Goal: Navigation & Orientation: Find specific page/section

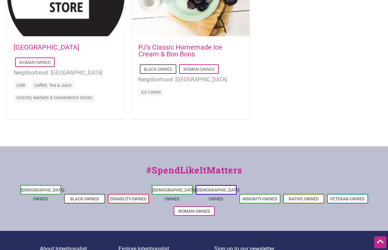
scroll to position [753, 0]
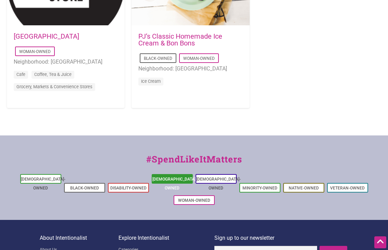
click at [167, 177] on link "[DEMOGRAPHIC_DATA]-Owned" at bounding box center [174, 184] width 44 height 14
click at [164, 177] on link "[DEMOGRAPHIC_DATA]-Owned" at bounding box center [174, 184] width 44 height 14
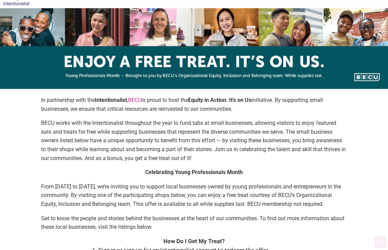
scroll to position [0, 0]
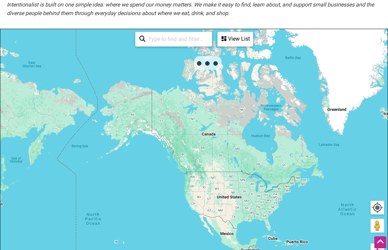
scroll to position [171, 0]
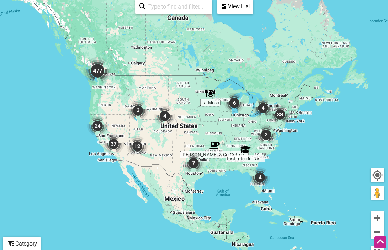
click at [96, 71] on img "477" at bounding box center [97, 70] width 27 height 27
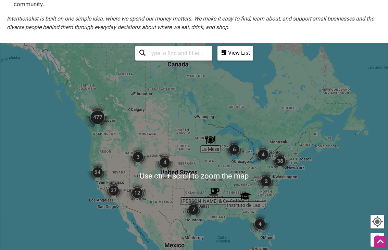
scroll to position [137, 0]
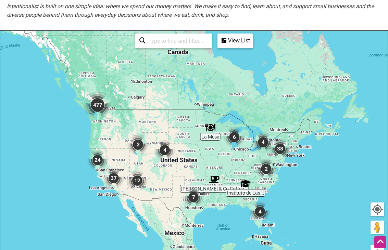
click at [265, 167] on img "2" at bounding box center [266, 169] width 21 height 21
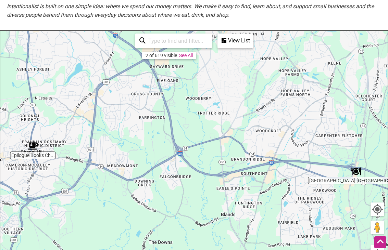
click at [188, 55] on link "See All" at bounding box center [186, 55] width 14 height 5
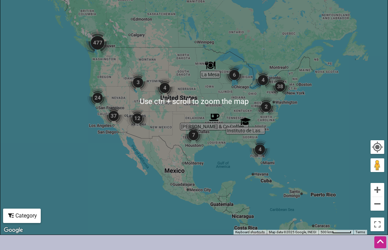
scroll to position [205, 0]
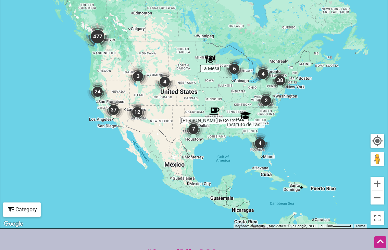
click at [137, 112] on img "12" at bounding box center [137, 112] width 21 height 21
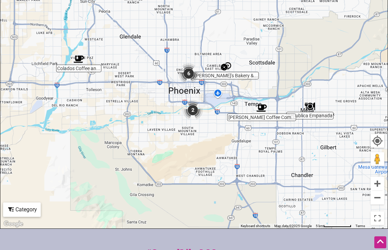
click at [193, 112] on img "2" at bounding box center [192, 110] width 21 height 21
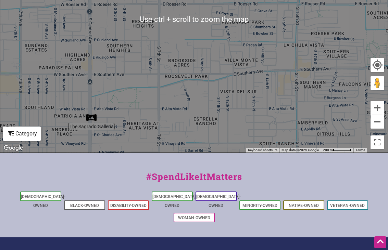
scroll to position [222, 0]
